Goal: Task Accomplishment & Management: Use online tool/utility

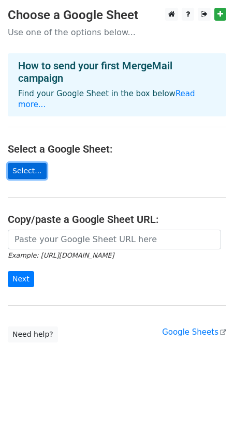
click at [32, 163] on link "Select..." at bounding box center [27, 171] width 39 height 16
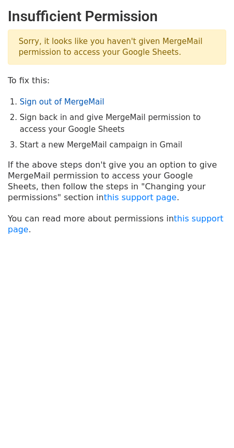
click at [54, 101] on link "Sign out of MergeMail" at bounding box center [62, 101] width 84 height 9
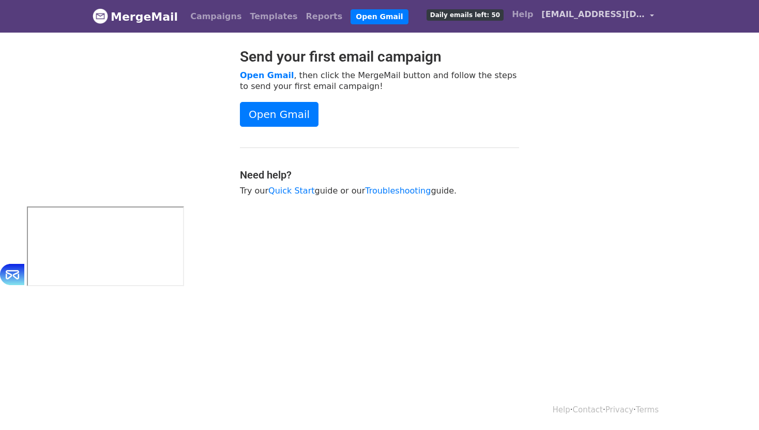
click at [586, 15] on span "[EMAIL_ADDRESS][DOMAIN_NAME]" at bounding box center [592, 14] width 103 height 12
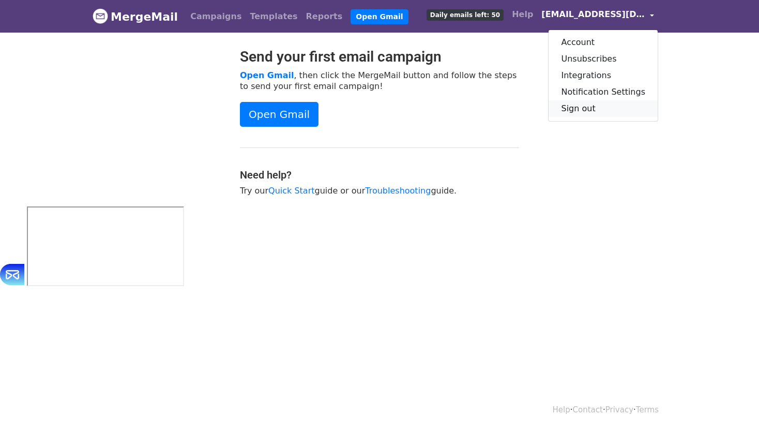
click at [578, 106] on link "Sign out" at bounding box center [603, 108] width 109 height 17
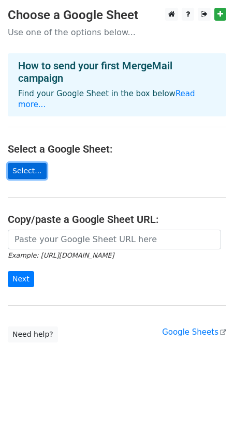
click at [37, 165] on link "Select..." at bounding box center [27, 171] width 39 height 16
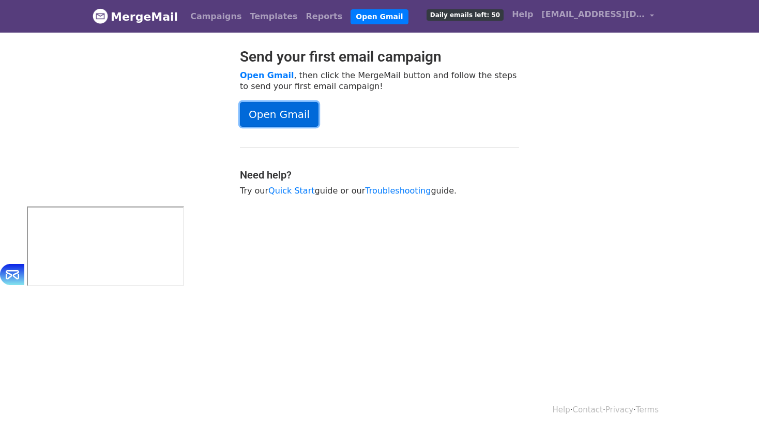
click at [279, 114] on link "Open Gmail" at bounding box center [279, 114] width 79 height 25
click at [304, 189] on link "Quick Start" at bounding box center [291, 191] width 46 height 10
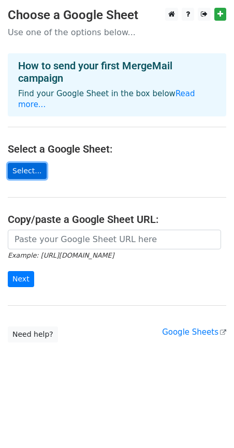
click at [38, 163] on link "Select..." at bounding box center [27, 171] width 39 height 16
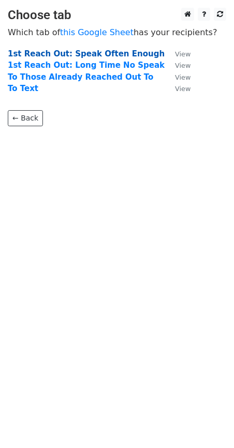
click at [78, 56] on strong "1st Reach Out: Speak Often Enough" at bounding box center [86, 53] width 157 height 9
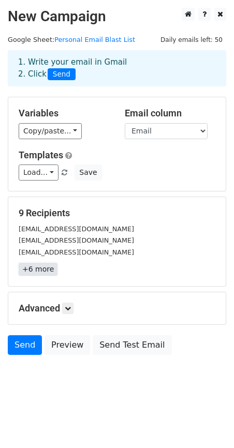
click at [32, 268] on link "+6 more" at bounding box center [38, 269] width 39 height 13
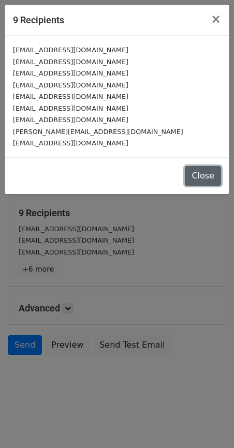
click at [204, 175] on button "Close" at bounding box center [203, 176] width 36 height 20
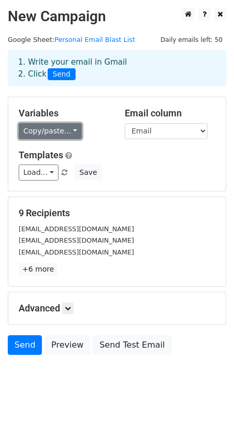
click at [57, 132] on link "Copy/paste..." at bounding box center [50, 131] width 63 height 16
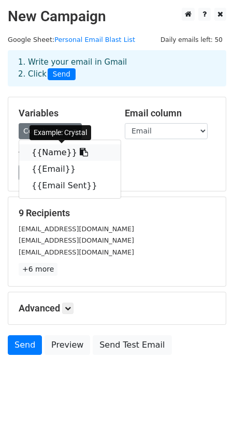
click at [54, 155] on link "{{Name}}" at bounding box center [69, 152] width 101 height 17
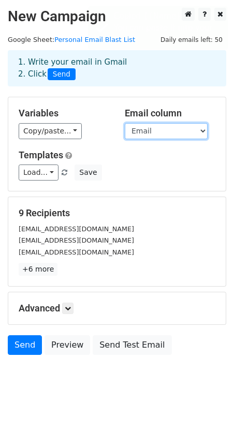
click at [162, 124] on select "Name Email Email Sent" at bounding box center [166, 131] width 83 height 16
click at [125, 123] on select "Name Email Email Sent" at bounding box center [166, 131] width 83 height 16
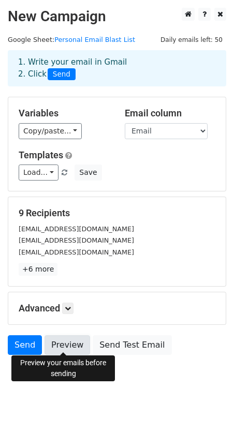
click at [54, 338] on link "Preview" at bounding box center [67, 345] width 46 height 20
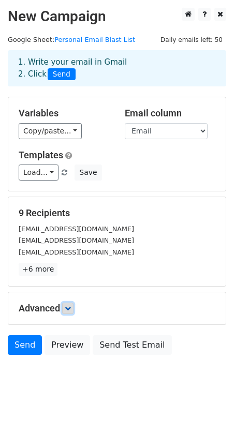
click at [71, 307] on icon at bounding box center [68, 308] width 6 height 6
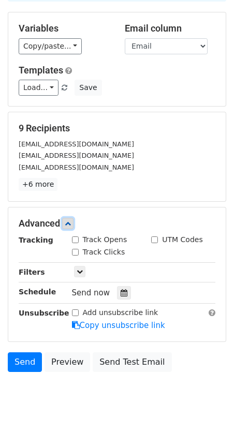
scroll to position [92, 0]
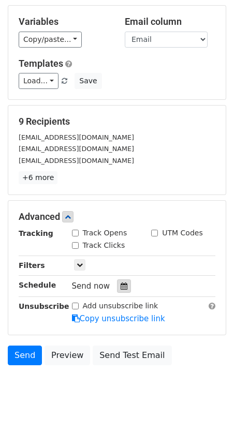
click at [122, 285] on icon at bounding box center [123, 285] width 7 height 7
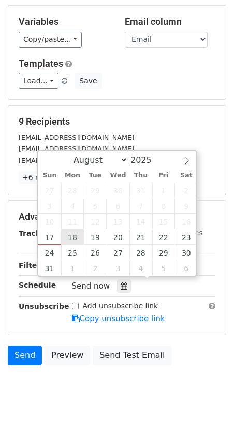
type input "2025-08-18 12:00"
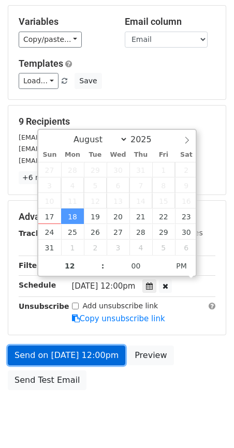
click at [96, 355] on link "Send on Aug 18 at 12:00pm" at bounding box center [66, 355] width 117 height 20
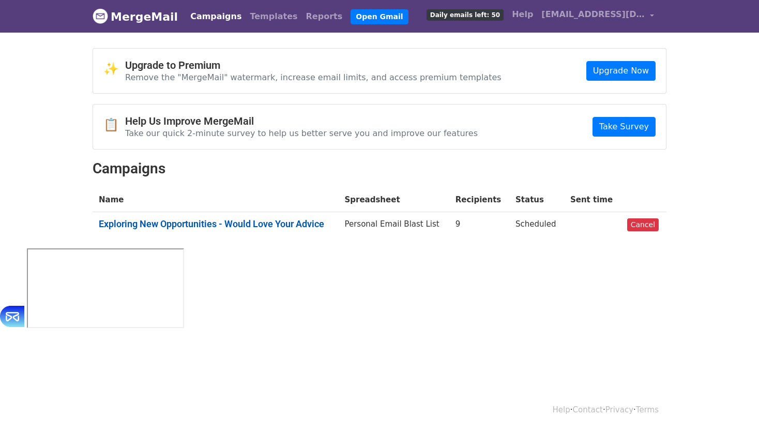
click at [312, 223] on link "Exploring New Opportunities - Would Love Your Advice" at bounding box center [215, 223] width 233 height 11
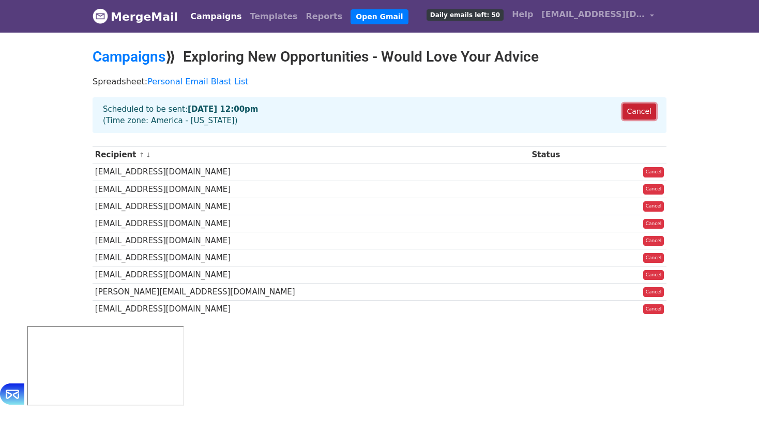
click at [637, 111] on link "Cancel" at bounding box center [640, 111] width 34 height 16
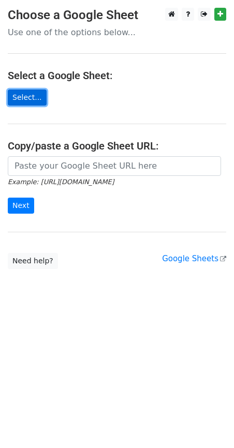
click at [26, 96] on link "Select..." at bounding box center [27, 97] width 39 height 16
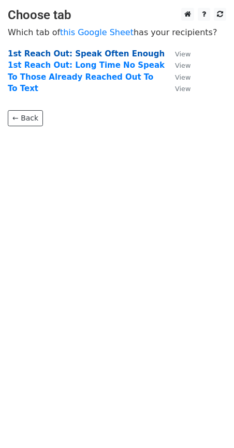
click at [78, 51] on strong "1st Reach Out: Speak Often Enough" at bounding box center [86, 53] width 157 height 9
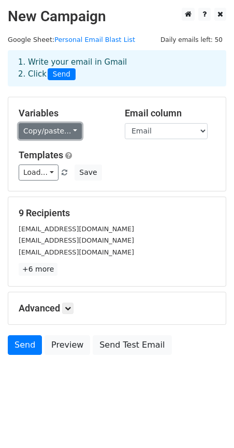
click at [68, 135] on link "Copy/paste..." at bounding box center [50, 131] width 63 height 16
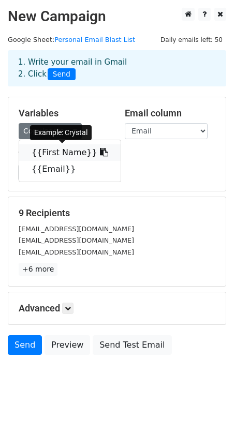
click at [67, 149] on link "{{First Name}}" at bounding box center [69, 152] width 101 height 17
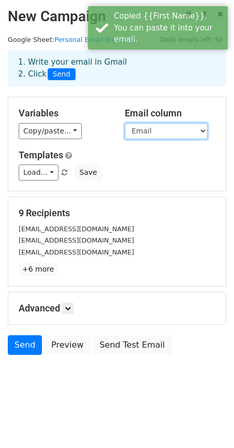
click at [140, 134] on select "First Name Email" at bounding box center [166, 131] width 83 height 16
click at [125, 123] on select "First Name Email" at bounding box center [166, 131] width 83 height 16
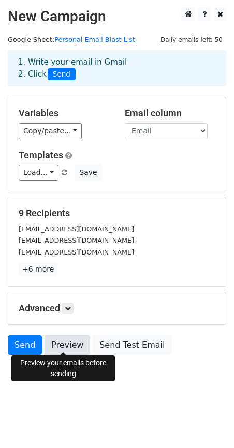
click at [66, 347] on link "Preview" at bounding box center [67, 345] width 46 height 20
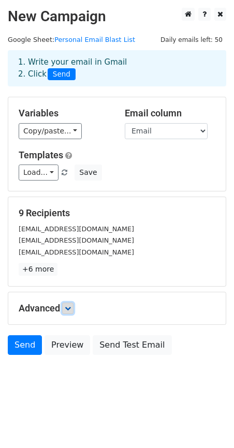
click at [72, 305] on link at bounding box center [67, 308] width 11 height 11
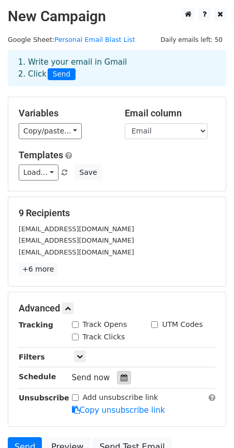
click at [120, 376] on icon at bounding box center [123, 377] width 7 height 7
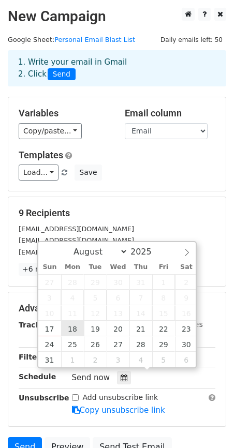
type input "2025-08-18 12:00"
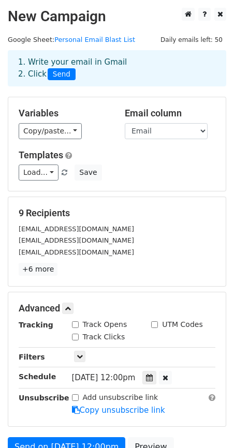
click at [168, 189] on div "Variables Copy/paste... {{First Name}} {{Email}} Email column First Name Email …" at bounding box center [116, 144] width 217 height 94
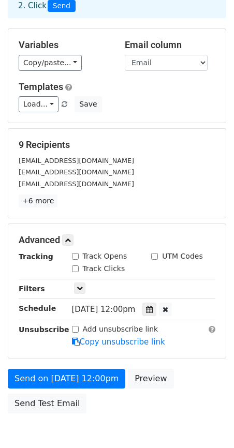
scroll to position [116, 0]
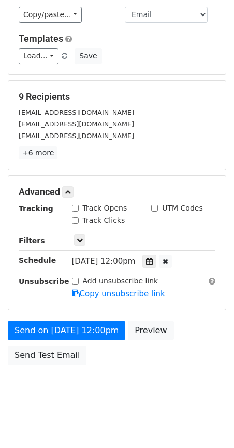
click at [135, 257] on span "Mon, Aug 18, 12:00pm" at bounding box center [104, 261] width 64 height 9
click at [153, 259] on icon at bounding box center [149, 261] width 7 height 7
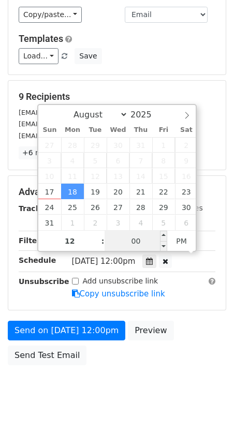
click at [139, 238] on input "00" at bounding box center [135, 241] width 63 height 21
type input "06"
type input "2025-08-18 12:06"
click at [178, 368] on body "New Campaign Daily emails left: 50 Google Sheet: Personal Email Blast List 1. W…" at bounding box center [117, 151] width 234 height 520
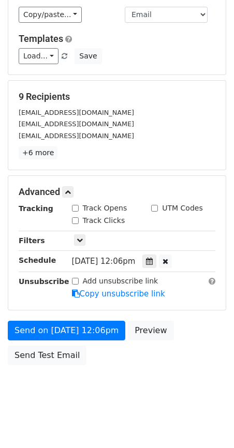
click at [72, 205] on input "Track Opens" at bounding box center [75, 208] width 7 height 7
checkbox input "true"
click at [46, 152] on link "+6 more" at bounding box center [38, 152] width 39 height 13
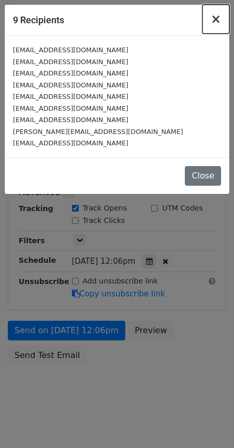
click at [212, 22] on button "×" at bounding box center [215, 19] width 27 height 29
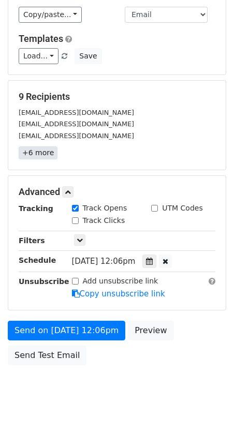
click at [41, 152] on link "+6 more" at bounding box center [38, 152] width 39 height 13
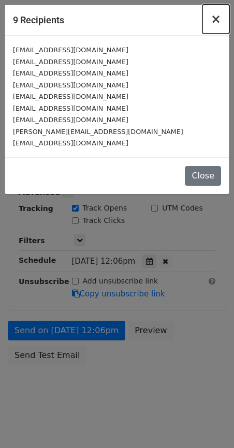
click at [218, 18] on span "×" at bounding box center [215, 19] width 10 height 14
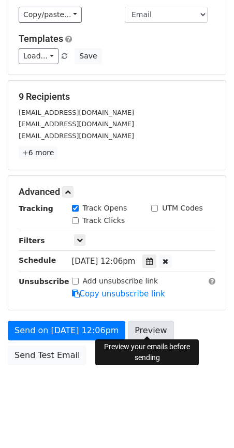
click at [153, 333] on link "Preview" at bounding box center [151, 331] width 46 height 20
click at [182, 321] on div "Send on Aug 18 at 12:06pm Preview Send Test Email" at bounding box center [117, 346] width 234 height 50
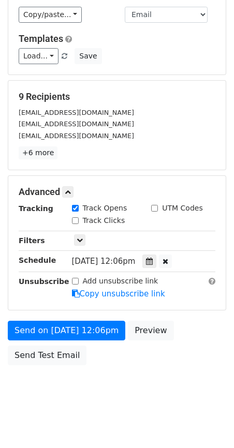
click at [182, 321] on div "Send on Aug 18 at 12:06pm Preview Send Test Email" at bounding box center [117, 346] width 234 height 50
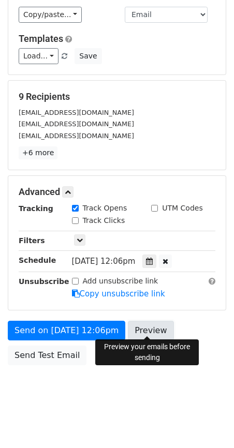
click at [158, 328] on link "Preview" at bounding box center [151, 331] width 46 height 20
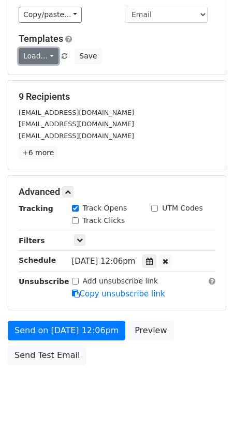
click at [47, 59] on link "Load..." at bounding box center [39, 56] width 40 height 16
click at [149, 55] on div "Load... No templates saved Save" at bounding box center [117, 56] width 212 height 16
click at [80, 239] on icon at bounding box center [80, 240] width 6 height 6
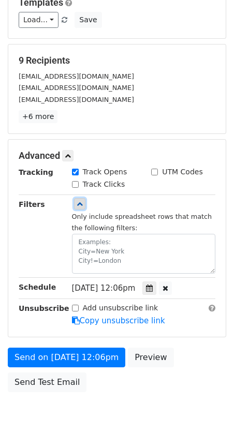
scroll to position [164, 0]
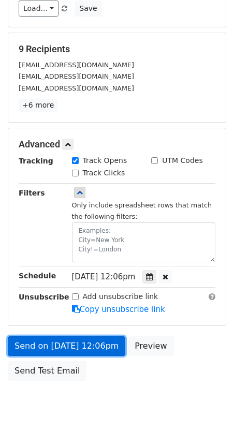
click at [74, 343] on link "Send on Aug 18 at 12:06pm" at bounding box center [66, 346] width 117 height 20
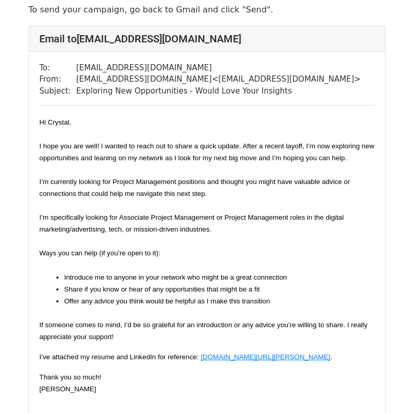
scroll to position [53, 0]
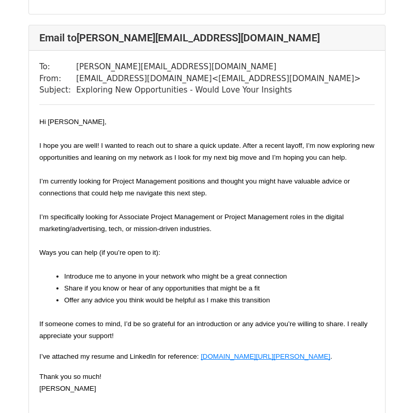
scroll to position [2863, 0]
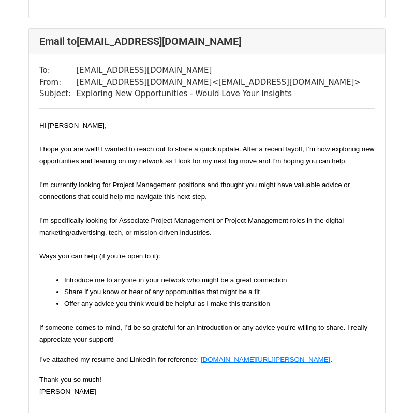
scroll to position [3262, 0]
